Goal: Information Seeking & Learning: Learn about a topic

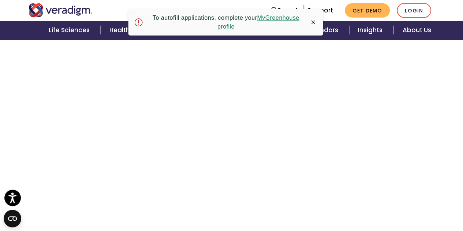
scroll to position [1473, 0]
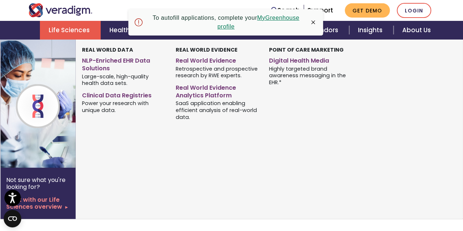
drag, startPoint x: 224, startPoint y: 74, endPoint x: 87, endPoint y: 39, distance: 141.7
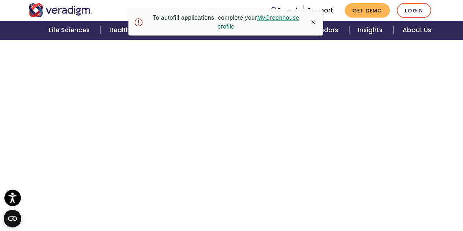
scroll to position [1689, 0]
click at [313, 24] on icon "button" at bounding box center [313, 22] width 7 height 7
click at [314, 22] on icon "button" at bounding box center [313, 22] width 4 height 4
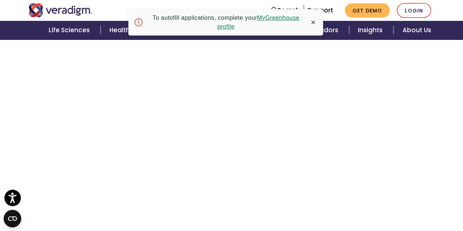
scroll to position [2076, 0]
click at [314, 25] on icon "button" at bounding box center [313, 22] width 7 height 7
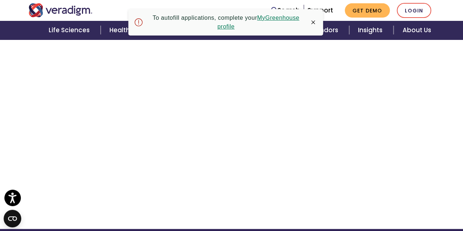
scroll to position [350, 0]
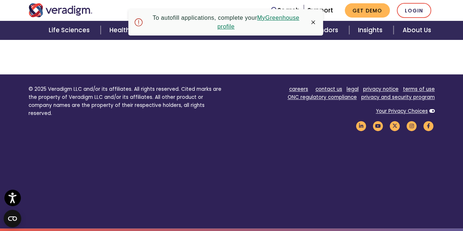
click at [315, 22] on icon "button" at bounding box center [313, 22] width 7 height 7
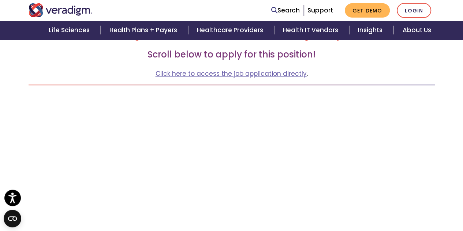
scroll to position [121, 0]
